Goal: Information Seeking & Learning: Learn about a topic

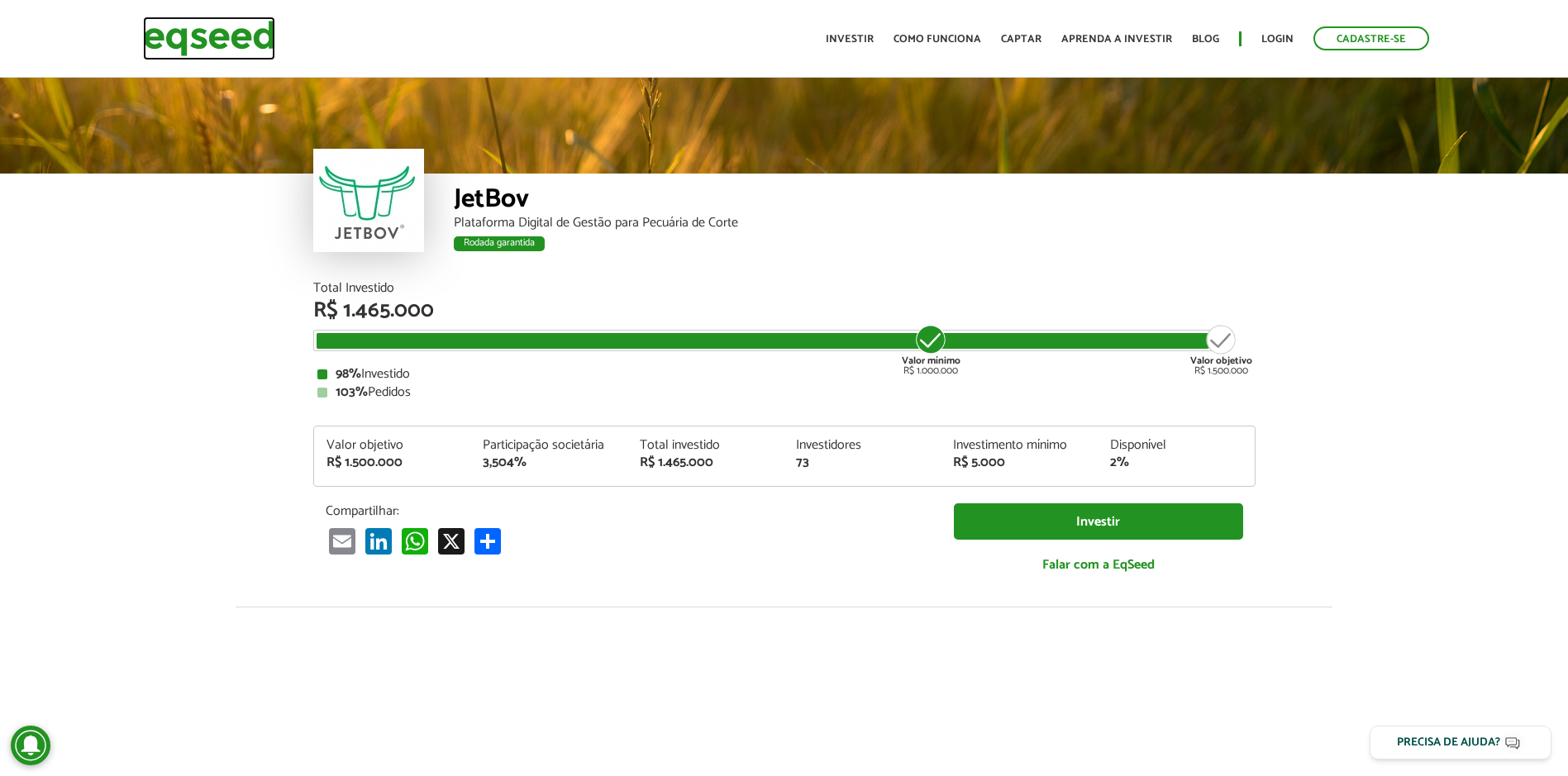
click at [203, 37] on img at bounding box center [209, 38] width 132 height 43
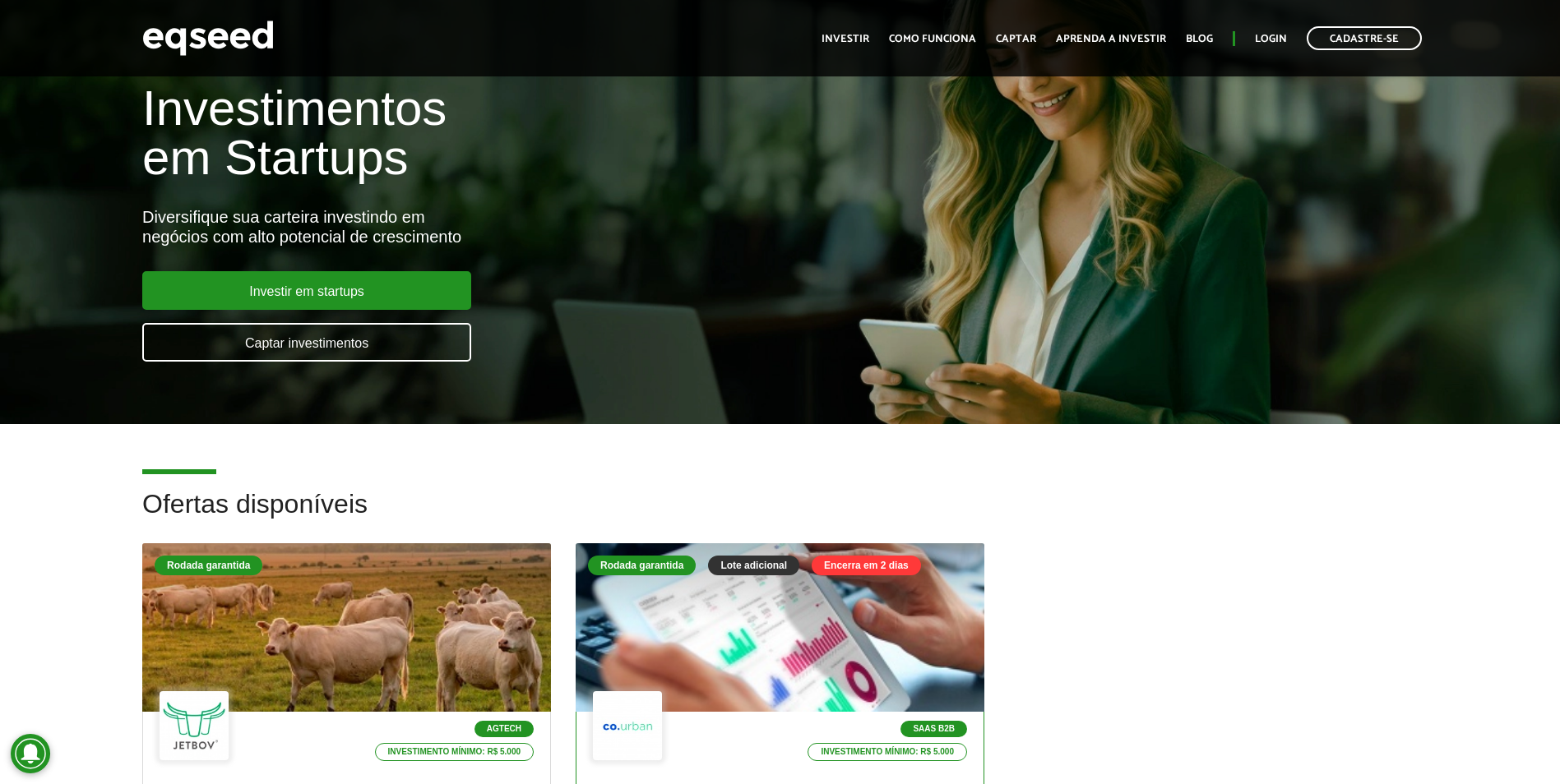
scroll to position [328, 0]
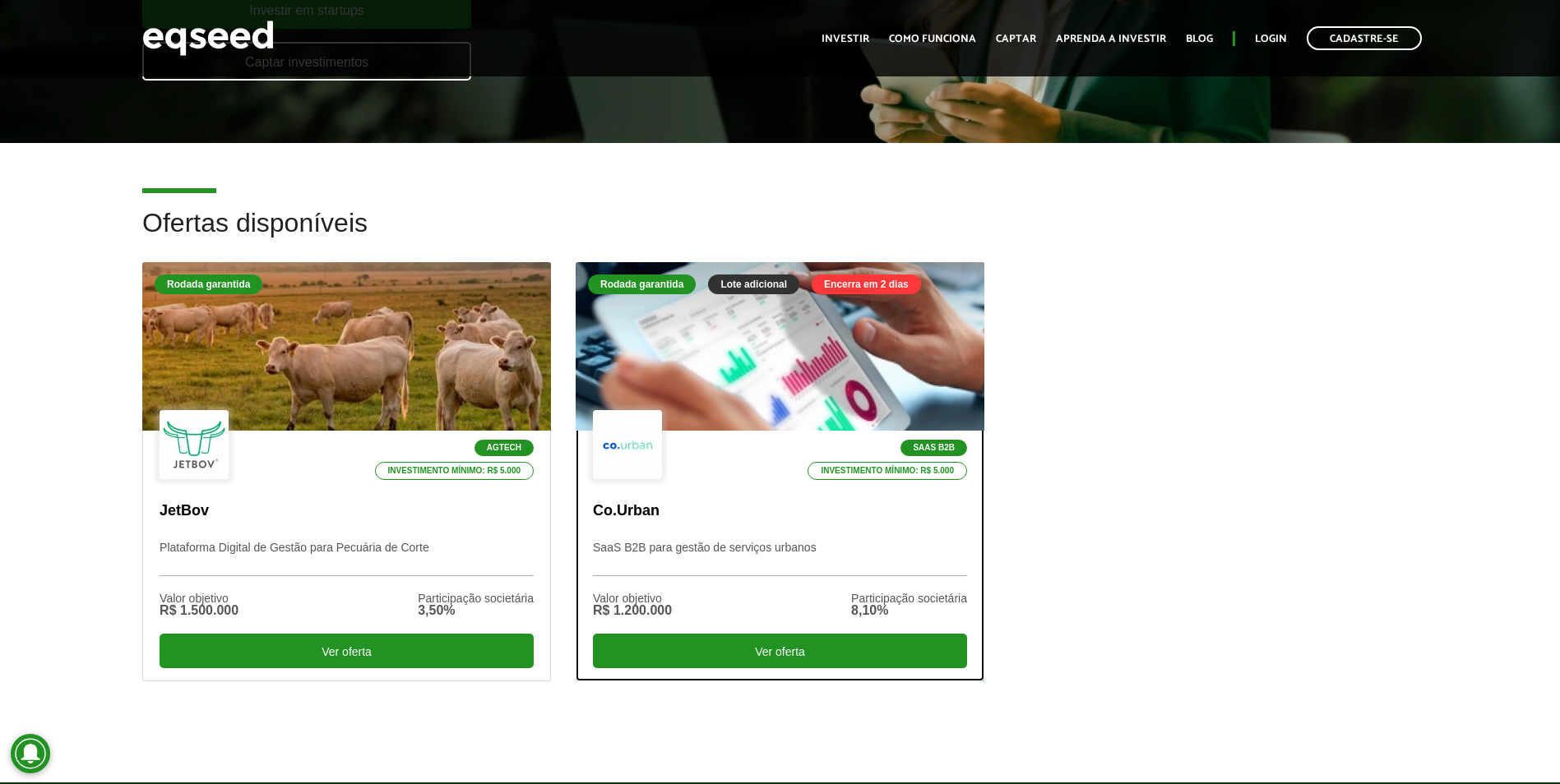
click at [830, 378] on div at bounding box center [779, 347] width 490 height 202
